Goal: Task Accomplishment & Management: Manage account settings

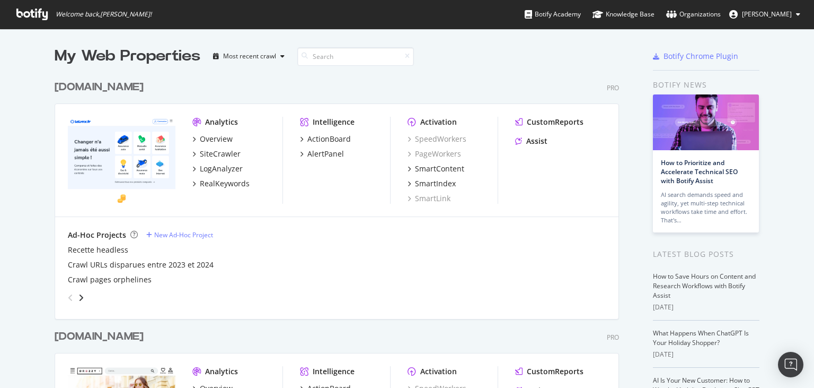
scroll to position [388, 814]
click at [776, 17] on span "[PERSON_NAME]" at bounding box center [767, 14] width 50 height 9
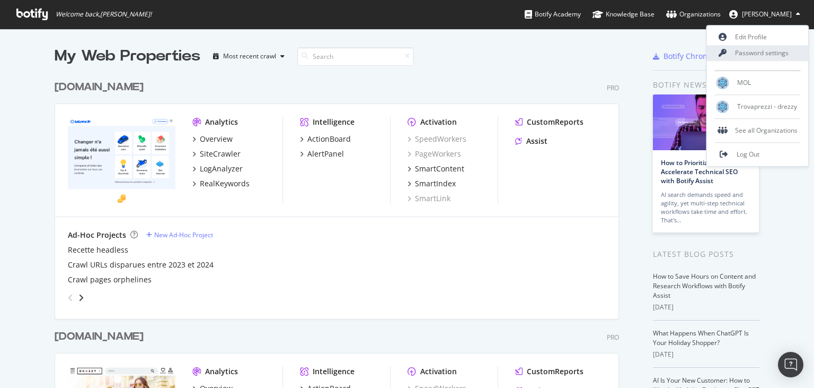
click at [751, 50] on link "Password settings" at bounding box center [758, 53] width 102 height 16
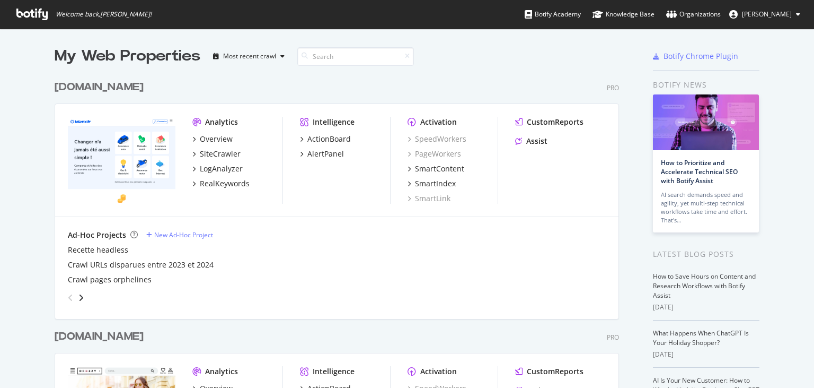
scroll to position [388, 814]
click at [789, 15] on span "[PERSON_NAME]" at bounding box center [767, 14] width 50 height 9
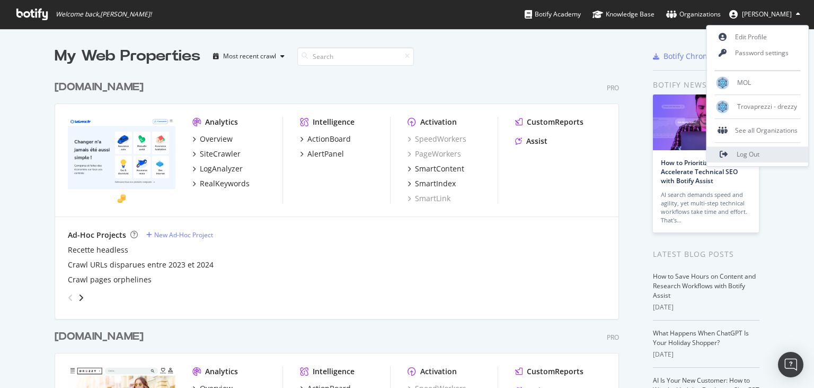
click at [754, 154] on span "Log Out" at bounding box center [748, 154] width 23 height 9
